Goal: Information Seeking & Learning: Learn about a topic

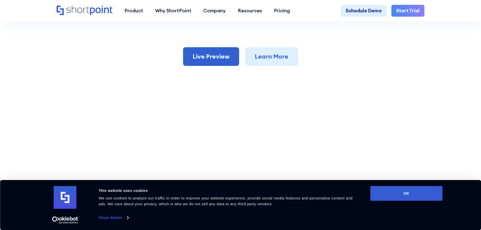
scroll to position [404, 0]
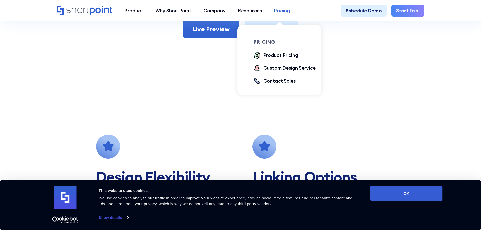
click at [283, 12] on div "Pricing" at bounding box center [282, 10] width 16 height 7
click at [280, 56] on div "Product Pricing" at bounding box center [280, 55] width 35 height 7
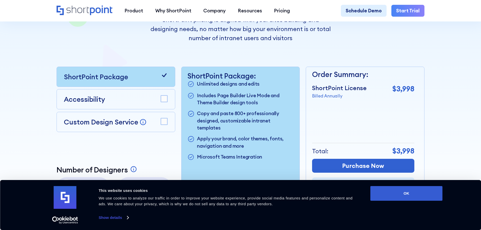
scroll to position [152, 0]
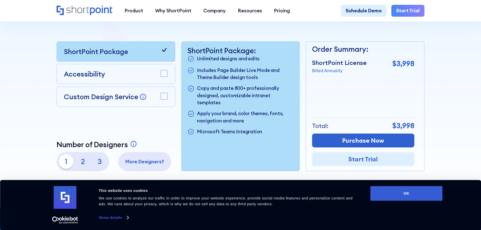
click at [163, 99] on rect at bounding box center [164, 96] width 7 height 7
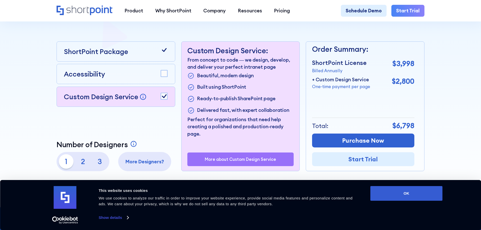
click at [163, 98] on icon at bounding box center [164, 96] width 5 height 4
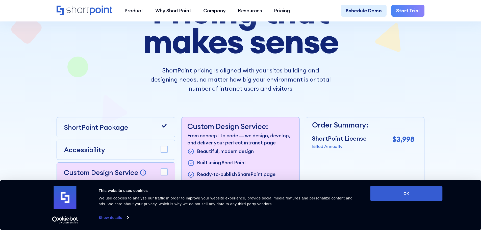
scroll to position [0, 0]
